Goal: Navigation & Orientation: Find specific page/section

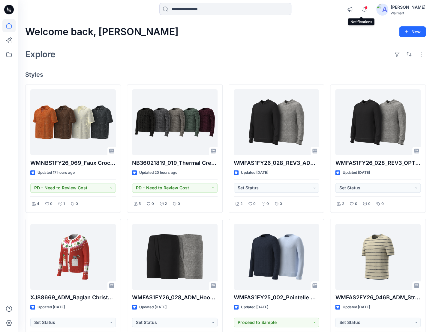
click at [363, 9] on icon "button" at bounding box center [363, 10] width 11 height 12
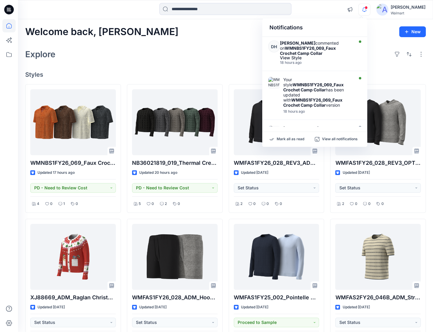
click at [363, 9] on icon "button" at bounding box center [363, 10] width 11 height 12
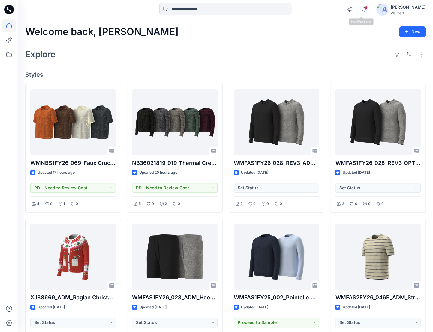
click at [10, 12] on icon at bounding box center [9, 10] width 10 height 10
click at [364, 9] on span at bounding box center [365, 7] width 3 height 3
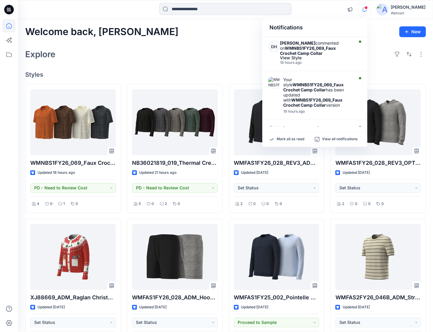
click at [364, 9] on span at bounding box center [365, 7] width 3 height 3
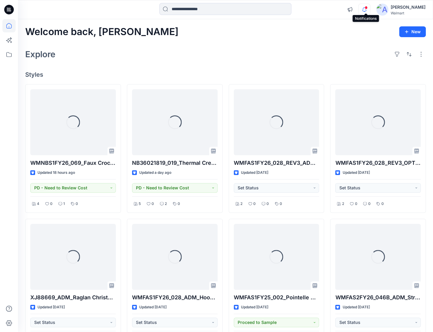
click at [364, 10] on icon "button" at bounding box center [363, 10] width 11 height 12
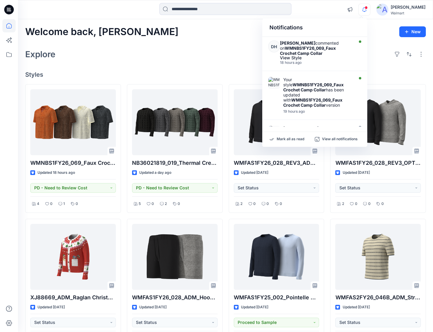
click at [138, 44] on div "Welcome back, [PERSON_NAME] New Explore Styles WMNBS1FY26_069_Faux Crochet Camp…" at bounding box center [225, 265] width 415 height 492
